Goal: Task Accomplishment & Management: Complete application form

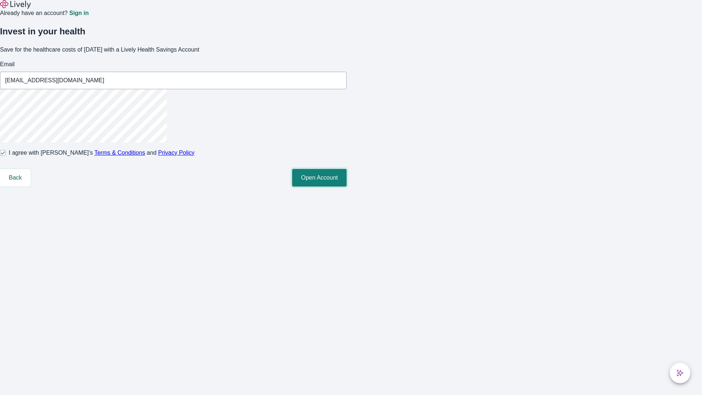
click at [346, 186] on button "Open Account" at bounding box center [319, 178] width 54 height 18
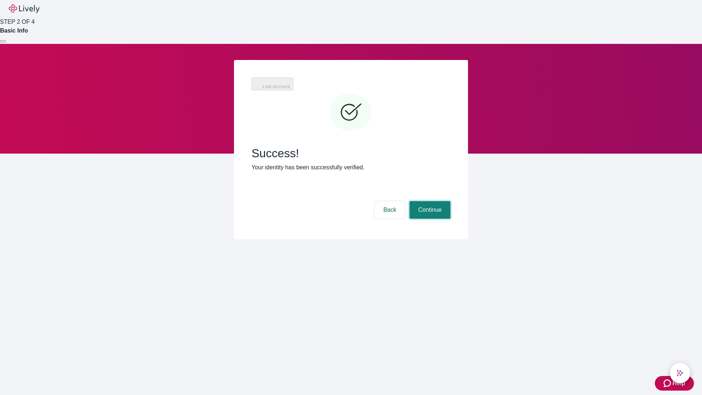
click at [429, 201] on button "Continue" at bounding box center [429, 210] width 41 height 18
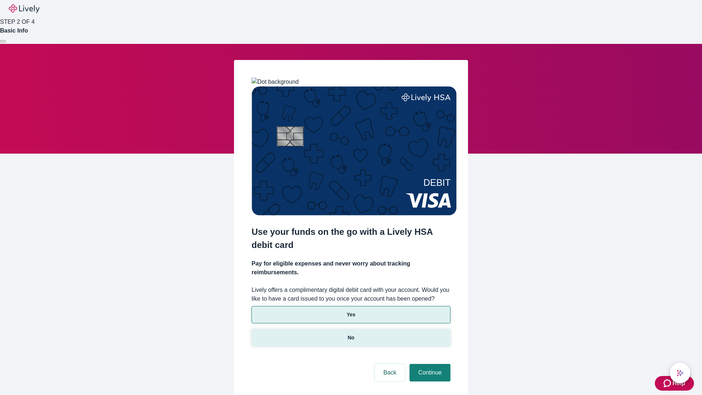
click at [351, 334] on p "No" at bounding box center [351, 338] width 7 height 8
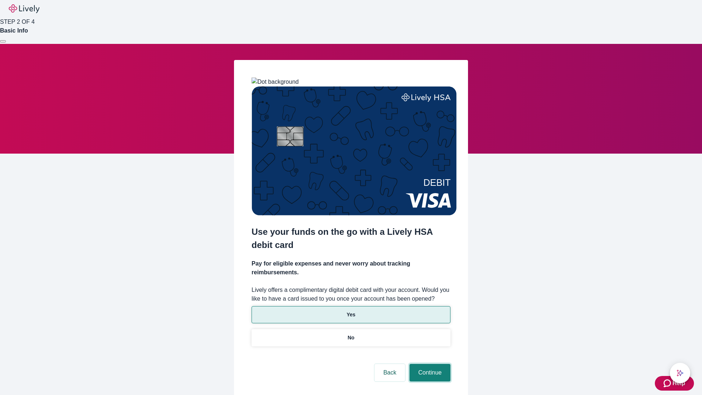
click at [429, 364] on button "Continue" at bounding box center [429, 373] width 41 height 18
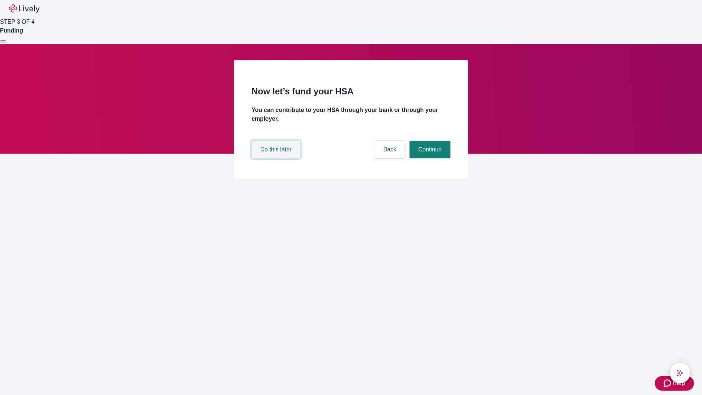
click at [277, 158] on button "Do this later" at bounding box center [275, 150] width 49 height 18
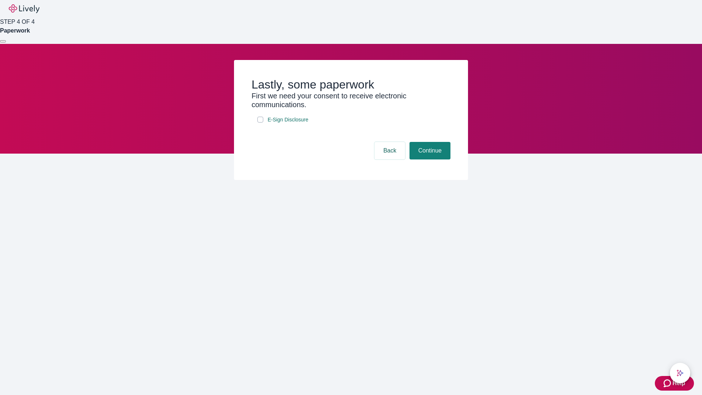
click at [260, 122] on input "E-Sign Disclosure" at bounding box center [260, 120] width 6 height 6
checkbox input "true"
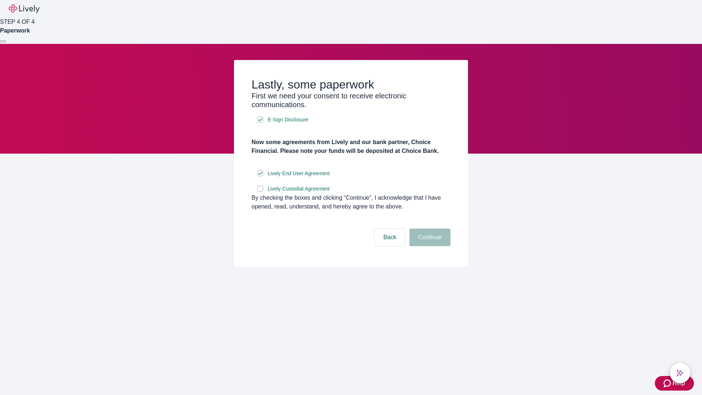
click at [260, 192] on input "Lively Custodial Agreement" at bounding box center [260, 189] width 6 height 6
checkbox input "true"
click at [429, 246] on button "Continue" at bounding box center [429, 237] width 41 height 18
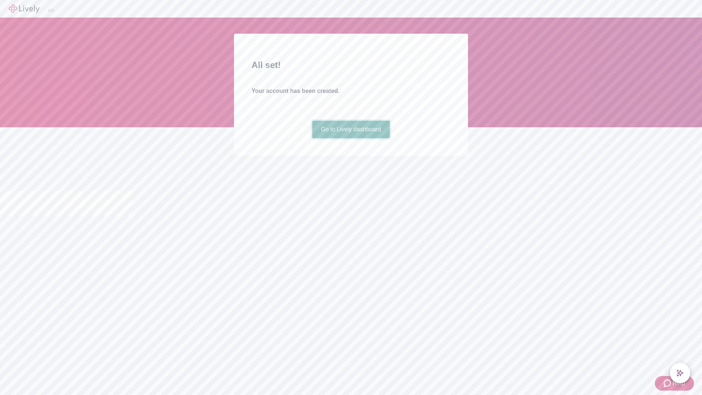
click at [351, 138] on link "Go to Lively dashboard" at bounding box center [351, 130] width 78 height 18
